Goal: Task Accomplishment & Management: Use online tool/utility

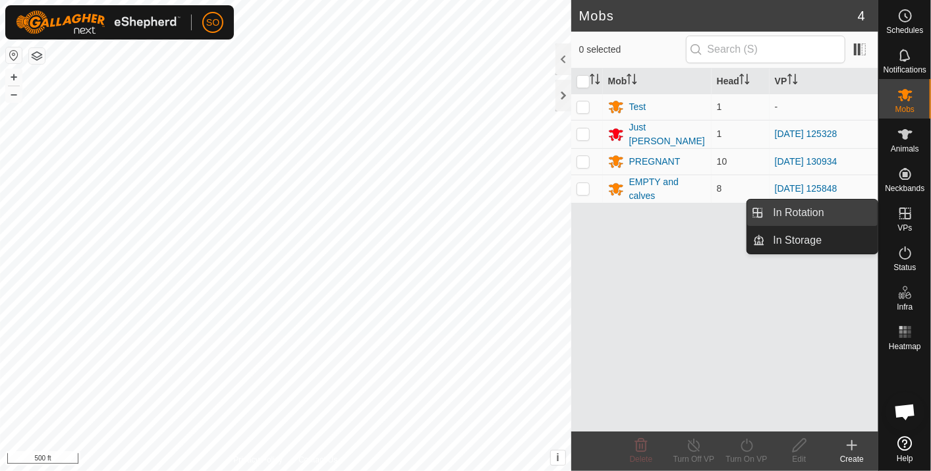
click at [846, 206] on link "In Rotation" at bounding box center [822, 213] width 113 height 26
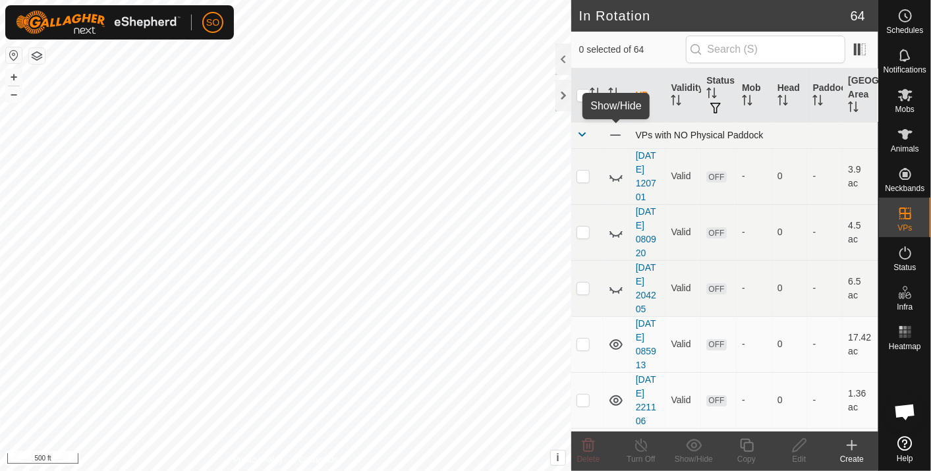
click at [614, 129] on span at bounding box center [615, 135] width 14 height 14
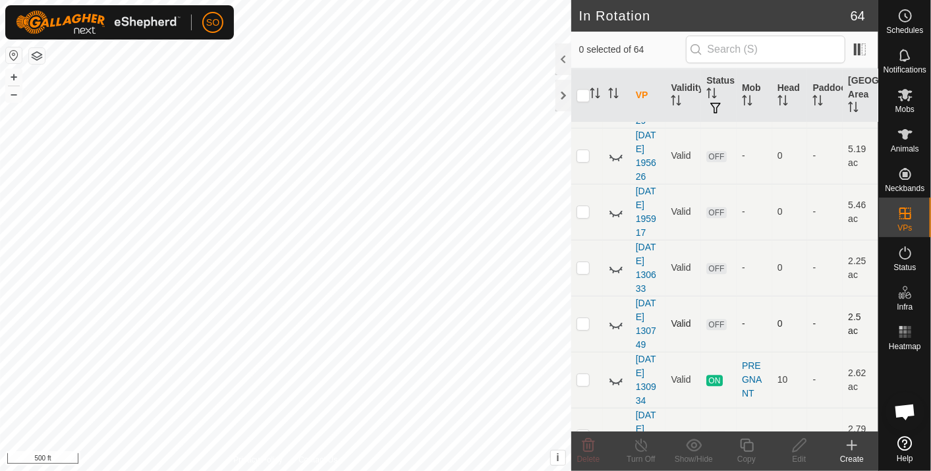
scroll to position [1903, 0]
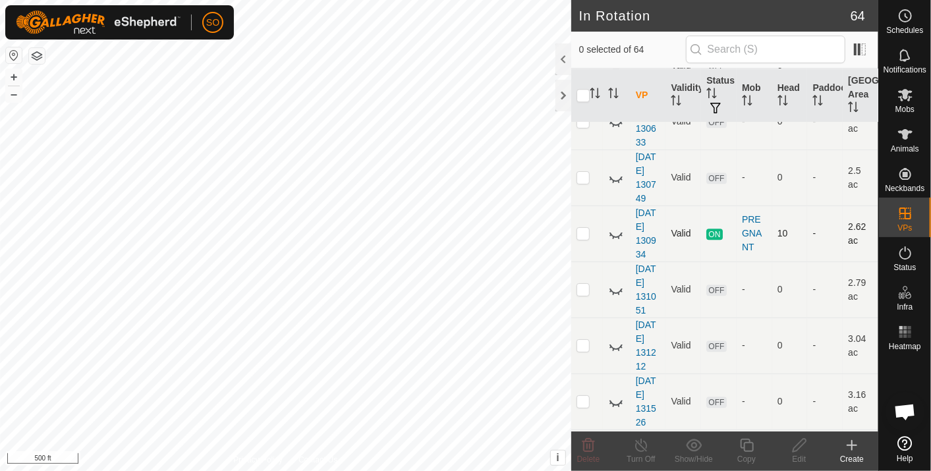
click at [613, 226] on icon at bounding box center [616, 234] width 16 height 16
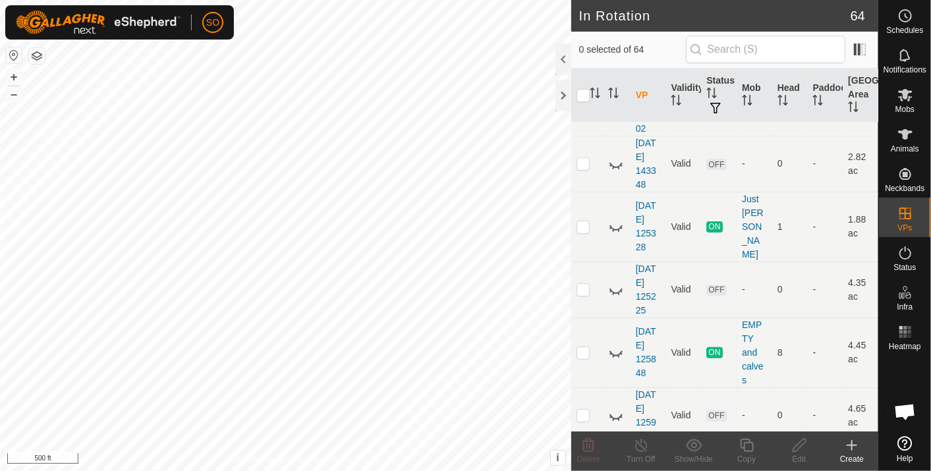
scroll to position [2929, 0]
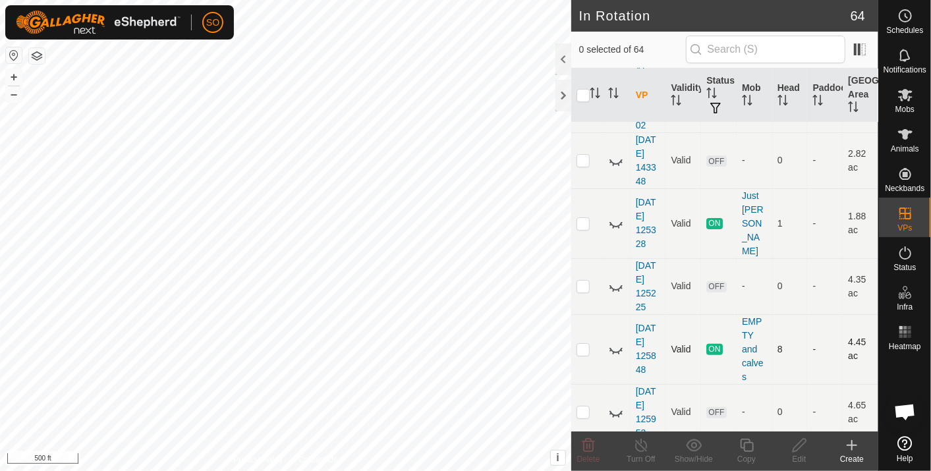
click at [616, 341] on icon at bounding box center [616, 349] width 16 height 16
click at [558, 471] on html "SO Schedules Notifications Mobs Animals Neckbands VPs Status Infra Heatmap Help…" at bounding box center [465, 235] width 931 height 471
click at [0, 14] on html "SO Schedules Notifications Mobs Animals Neckbands VPs Status Infra Heatmap Help…" at bounding box center [465, 235] width 931 height 471
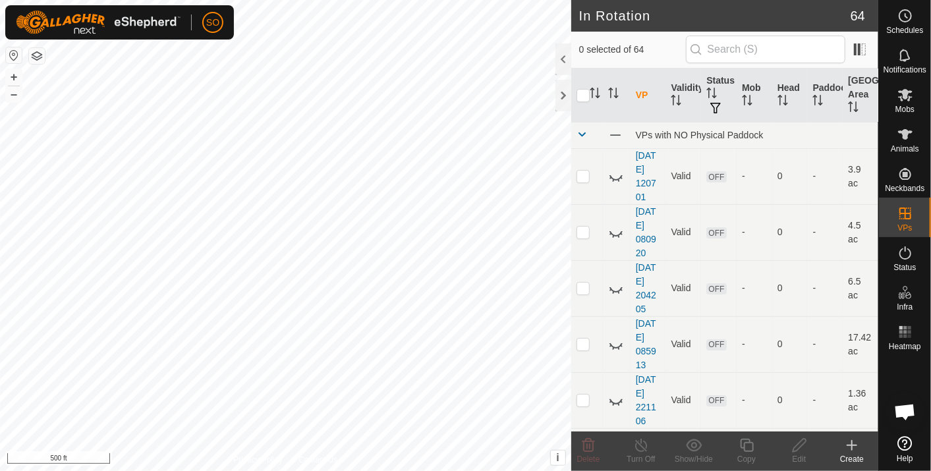
click at [849, 441] on icon at bounding box center [852, 446] width 16 height 16
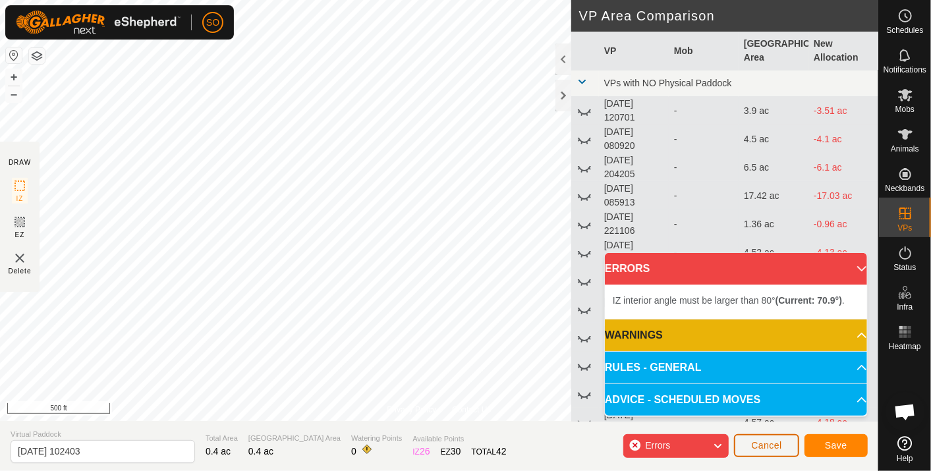
click at [770, 443] on span "Cancel" at bounding box center [766, 445] width 31 height 11
